Goal: Information Seeking & Learning: Learn about a topic

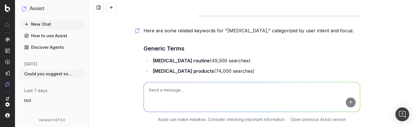
scroll to position [10, 0]
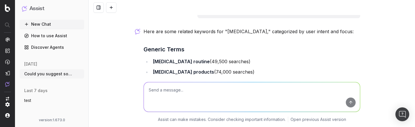
click at [159, 47] on h3 "Generic Terms" at bounding box center [251, 49] width 217 height 9
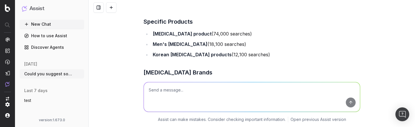
scroll to position [84, 0]
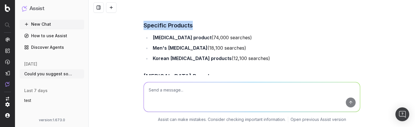
drag, startPoint x: 144, startPoint y: 24, endPoint x: 192, endPoint y: 24, distance: 48.4
click at [192, 24] on h3 "Specific Products" at bounding box center [251, 25] width 217 height 9
copy h3 "Specific Products"
drag, startPoint x: 152, startPoint y: 37, endPoint x: 259, endPoint y: 59, distance: 108.6
click at [259, 60] on ul "[MEDICAL_DATA] product (74,000 searches) Men's [MEDICAL_DATA] (18,100 searches)…" at bounding box center [251, 47] width 217 height 29
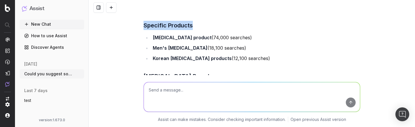
copy ul "[MEDICAL_DATA] product (74,000 searches) Men's [MEDICAL_DATA] (18,100 searches)…"
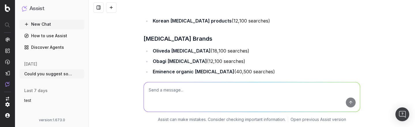
scroll to position [133, 0]
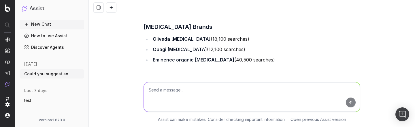
drag, startPoint x: 144, startPoint y: 25, endPoint x: 266, endPoint y: 61, distance: 126.9
click at [266, 61] on div "Here are some related keywords for "[MEDICAL_DATA]," categorized by user intent…" at bounding box center [251, 93] width 217 height 380
copy div "[MEDICAL_DATA] Brands Oliveda [MEDICAL_DATA] (18,100 searches) Obagi [MEDICAL_D…"
click at [152, 46] on li "Obagi [MEDICAL_DATA] (12,100 searches)" at bounding box center [255, 49] width 209 height 8
drag, startPoint x: 152, startPoint y: 37, endPoint x: 264, endPoint y: 58, distance: 114.0
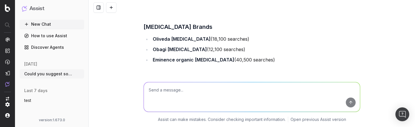
click at [264, 58] on ul "Oliveda [MEDICAL_DATA] (18,100 searches) Obagi [MEDICAL_DATA] (12,100 searches)…" at bounding box center [251, 49] width 217 height 29
copy ul "Oliveda [MEDICAL_DATA] (18,100 searches) Obagi [MEDICAL_DATA] (12,100 searches)…"
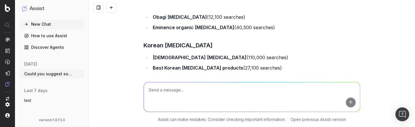
scroll to position [186, 0]
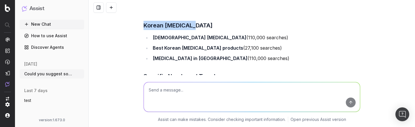
drag, startPoint x: 143, startPoint y: 24, endPoint x: 195, endPoint y: 24, distance: 52.1
click at [195, 24] on div "Could you suggest some relative keywords about “[MEDICAL_DATA]”? Here are some …" at bounding box center [251, 30] width 221 height 402
copy h3 "Korean [MEDICAL_DATA]"
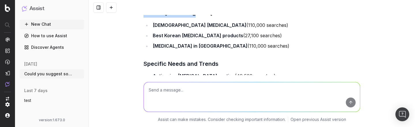
scroll to position [197, 0]
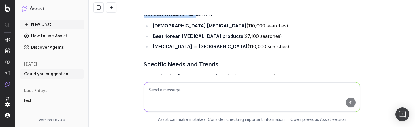
drag, startPoint x: 151, startPoint y: 23, endPoint x: 240, endPoint y: 43, distance: 91.0
click at [240, 43] on ul "[DEMOGRAPHIC_DATA] [MEDICAL_DATA] (110,000 searches) Best Korean [MEDICAL_DATA]…" at bounding box center [251, 36] width 217 height 29
copy ul "[DEMOGRAPHIC_DATA] [MEDICAL_DATA] (110,000 searches) Best Korean [MEDICAL_DATA]…"
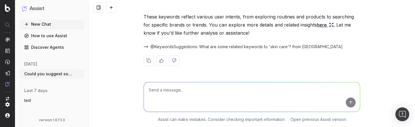
scroll to position [337, 0]
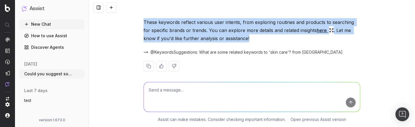
drag, startPoint x: 143, startPoint y: 21, endPoint x: 248, endPoint y: 37, distance: 106.9
copy p "These keywords reflect various user intents, from exploring routines and produc…"
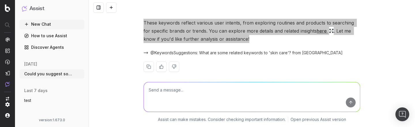
scroll to position [341, 0]
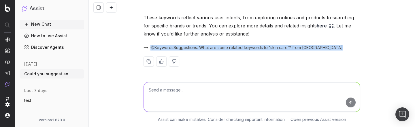
drag, startPoint x: 325, startPoint y: 49, endPoint x: 151, endPoint y: 48, distance: 174.0
click at [151, 48] on div "@KeywordsSuggestions: What are some related keywords to 'skin care'? from [GEOG…" at bounding box center [251, 48] width 217 height 8
copy div "@KeywordsSuggestions: What are some related keywords to 'skin care'? from [GEOG…"
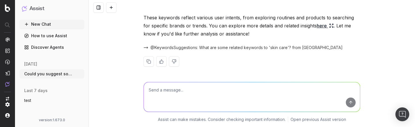
click at [109, 74] on div "Could you suggest some relative keywords about “[MEDICAL_DATA]”? Here are some …" at bounding box center [252, 63] width 326 height 127
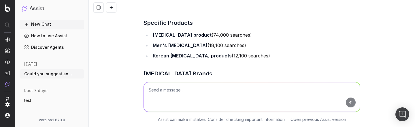
scroll to position [0, 0]
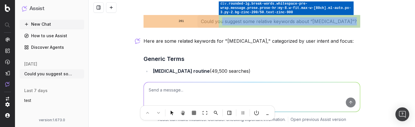
click at [266, 27] on div at bounding box center [207, 63] width 415 height 127
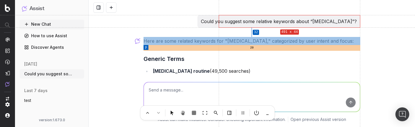
click at [266, 37] on div at bounding box center [207, 63] width 415 height 127
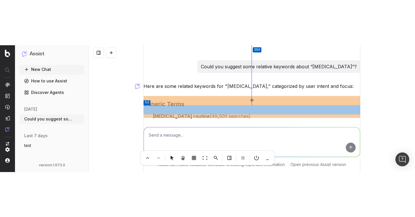
scroll to position [342, 0]
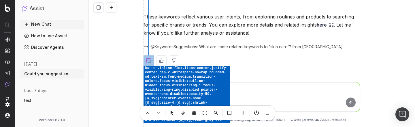
click at [152, 65] on div at bounding box center [207, 63] width 415 height 127
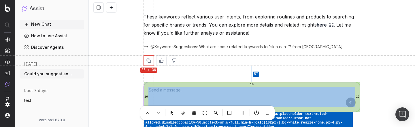
click at [152, 87] on div at bounding box center [207, 63] width 415 height 127
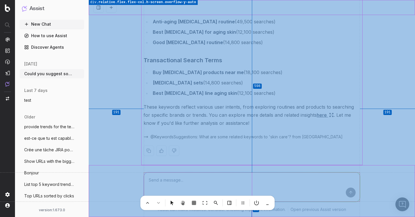
scroll to position [252, 0]
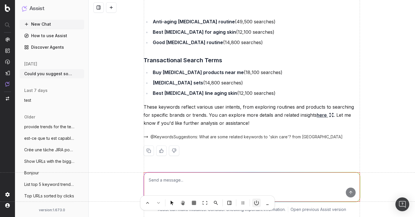
click at [255, 126] on li at bounding box center [256, 203] width 9 height 9
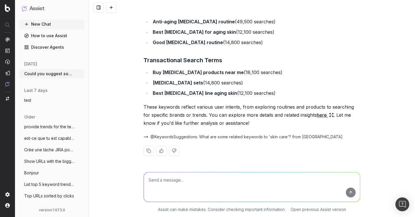
click at [200, 126] on span "@KeywordsSuggestions: What are some related keywords to 'skin care'? from [GEOG…" at bounding box center [246, 137] width 192 height 6
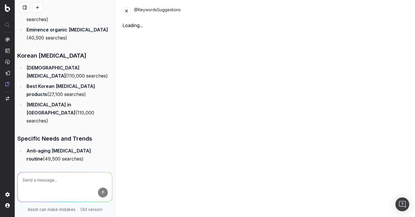
scroll to position [292, 0]
